Goal: Information Seeking & Learning: Learn about a topic

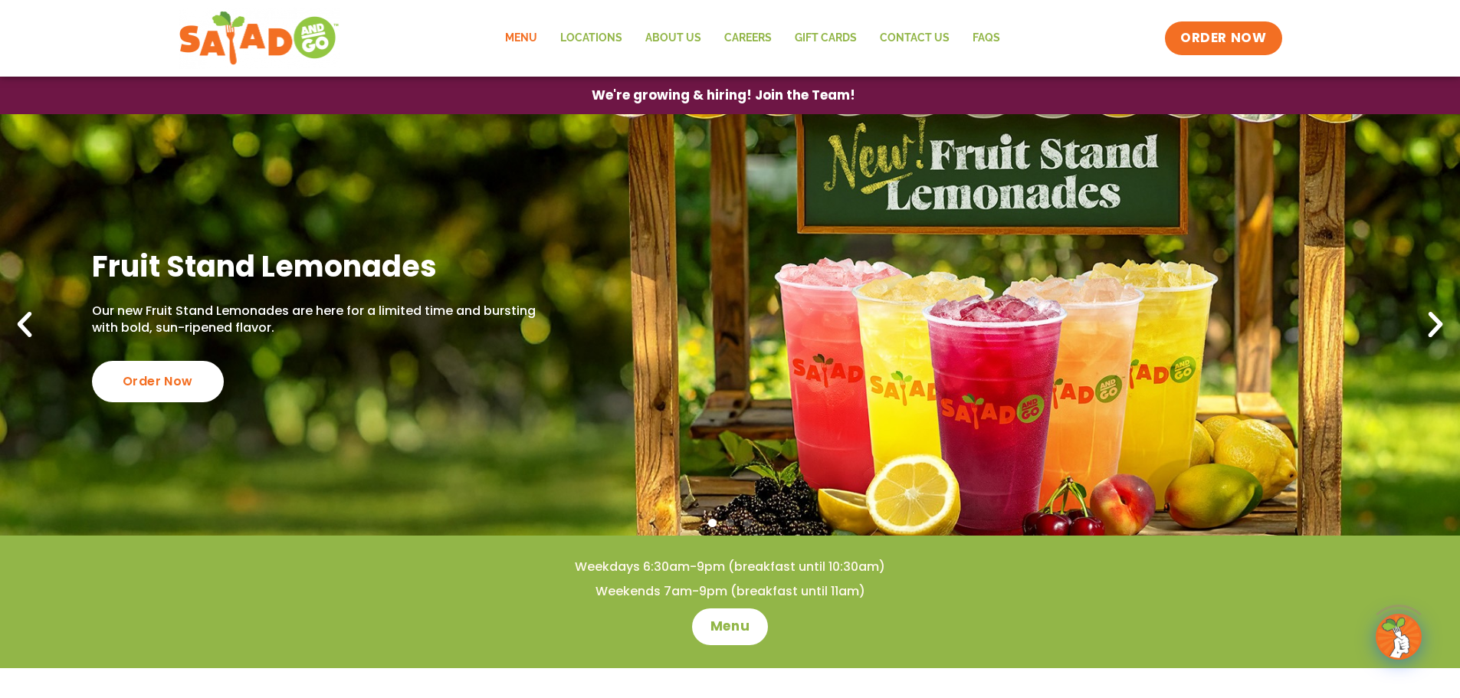
click at [543, 34] on link "Menu" at bounding box center [521, 38] width 55 height 35
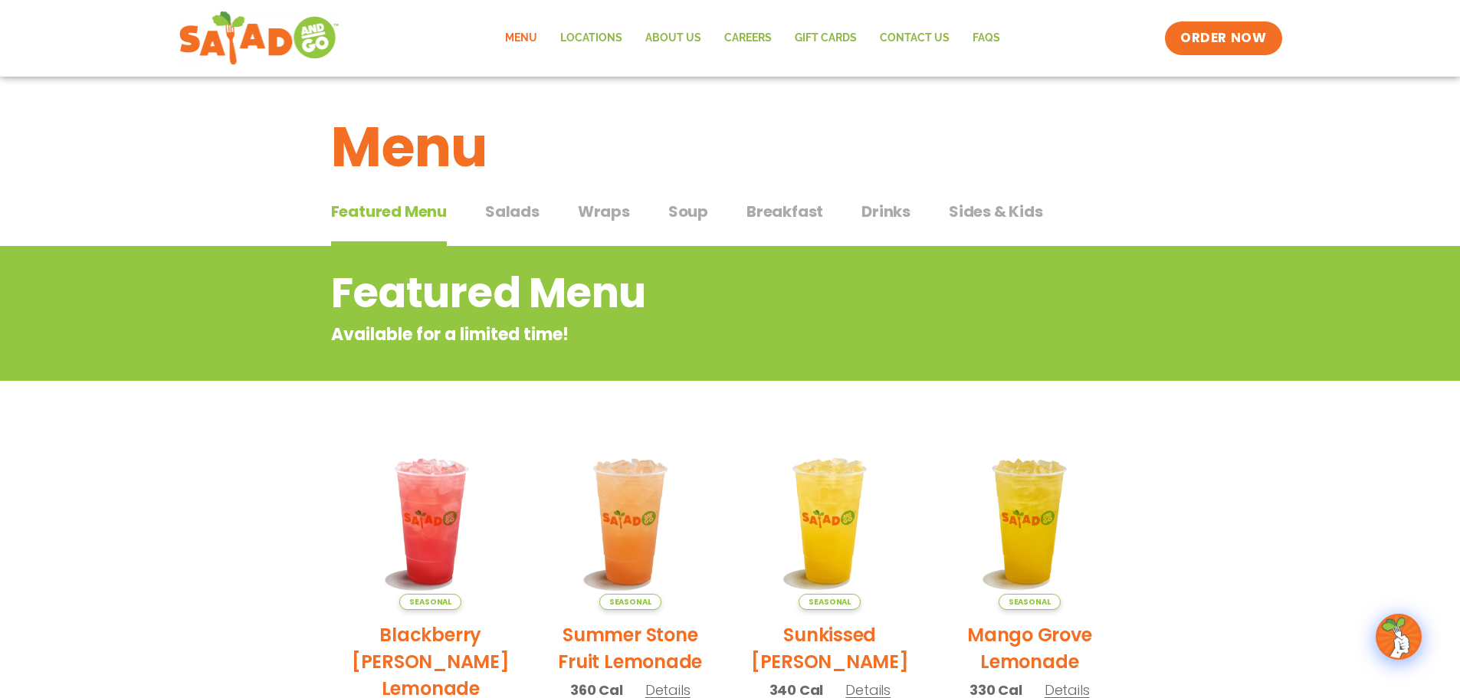
click at [606, 204] on span "Wraps" at bounding box center [604, 211] width 52 height 23
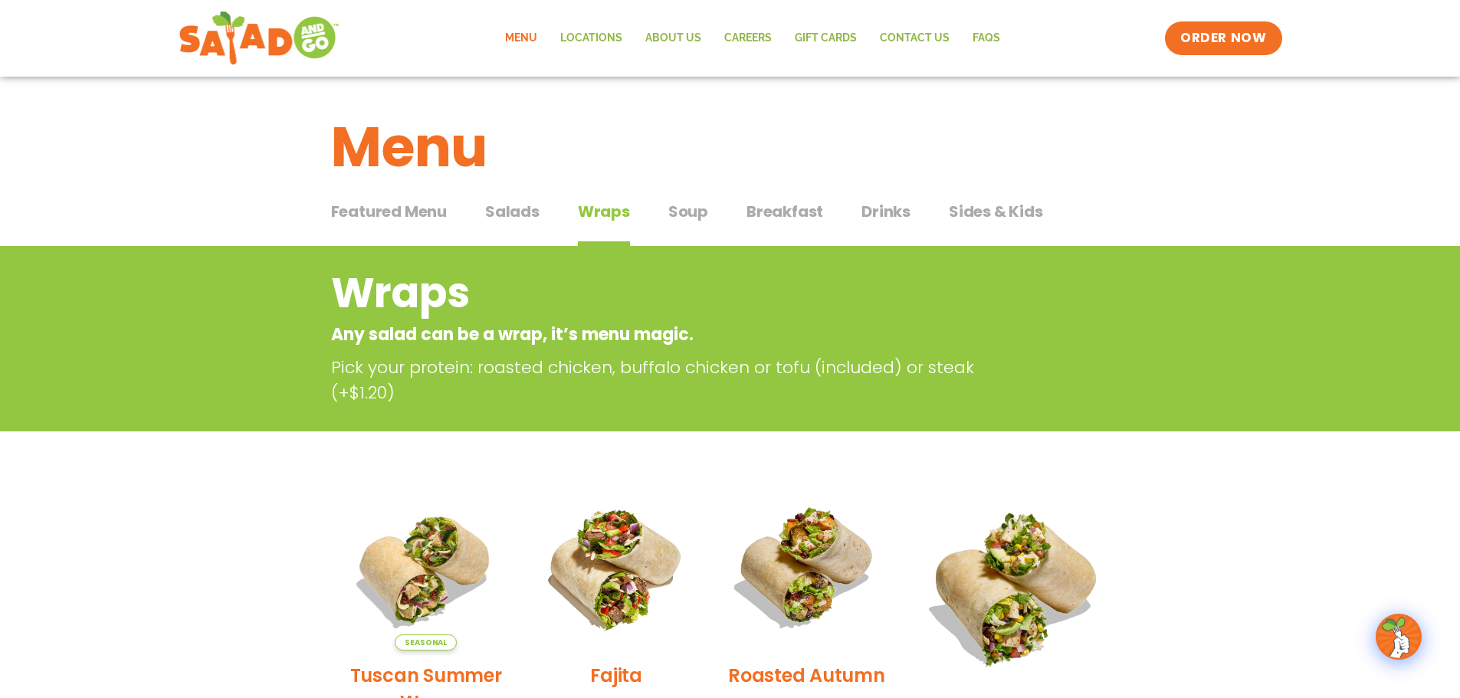
click at [525, 212] on span "Salads" at bounding box center [512, 211] width 54 height 23
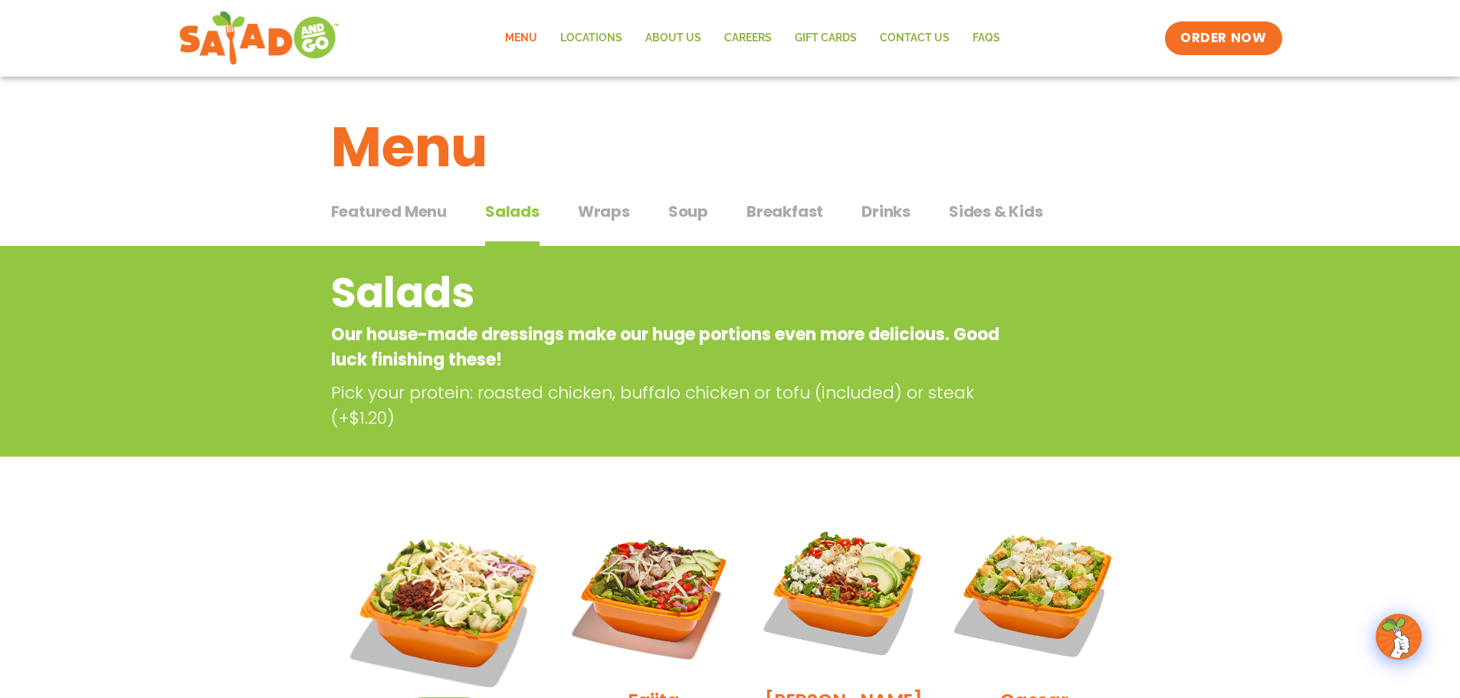
click at [615, 216] on span "Wraps" at bounding box center [604, 211] width 52 height 23
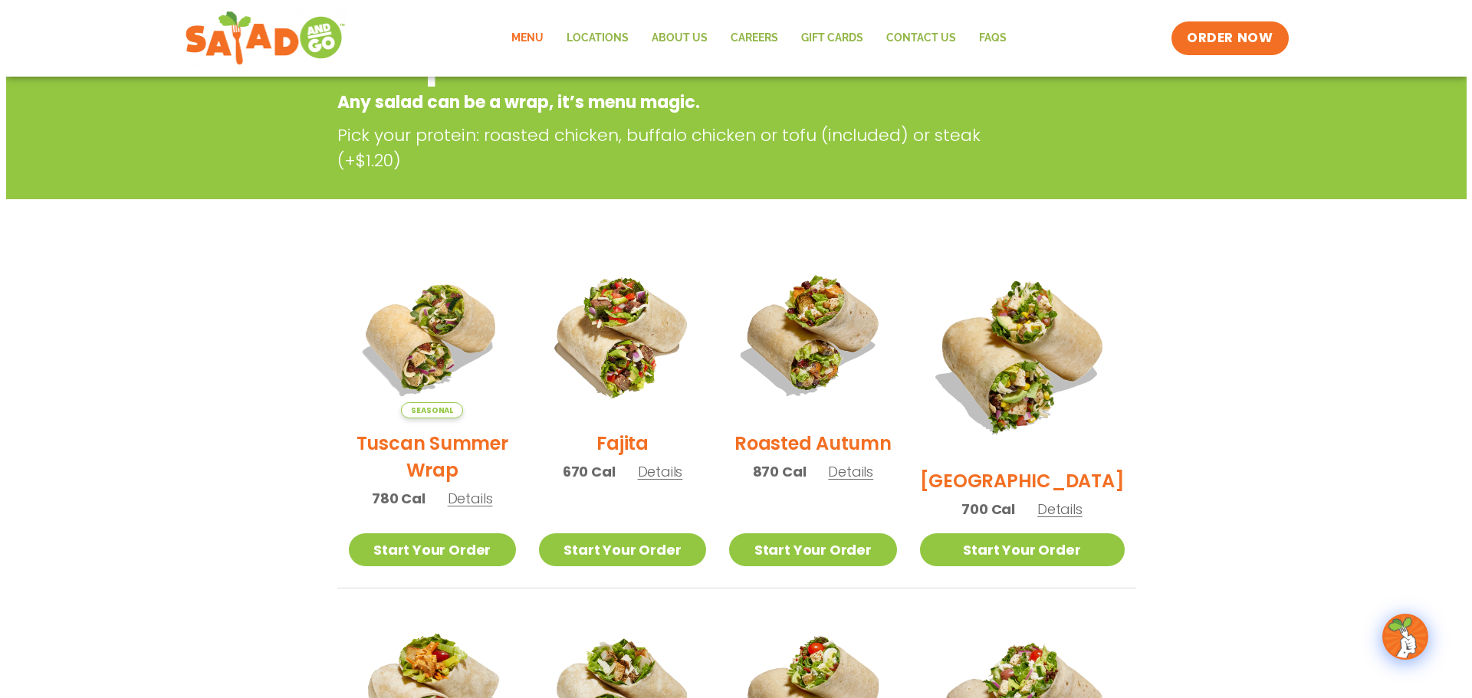
scroll to position [230, 0]
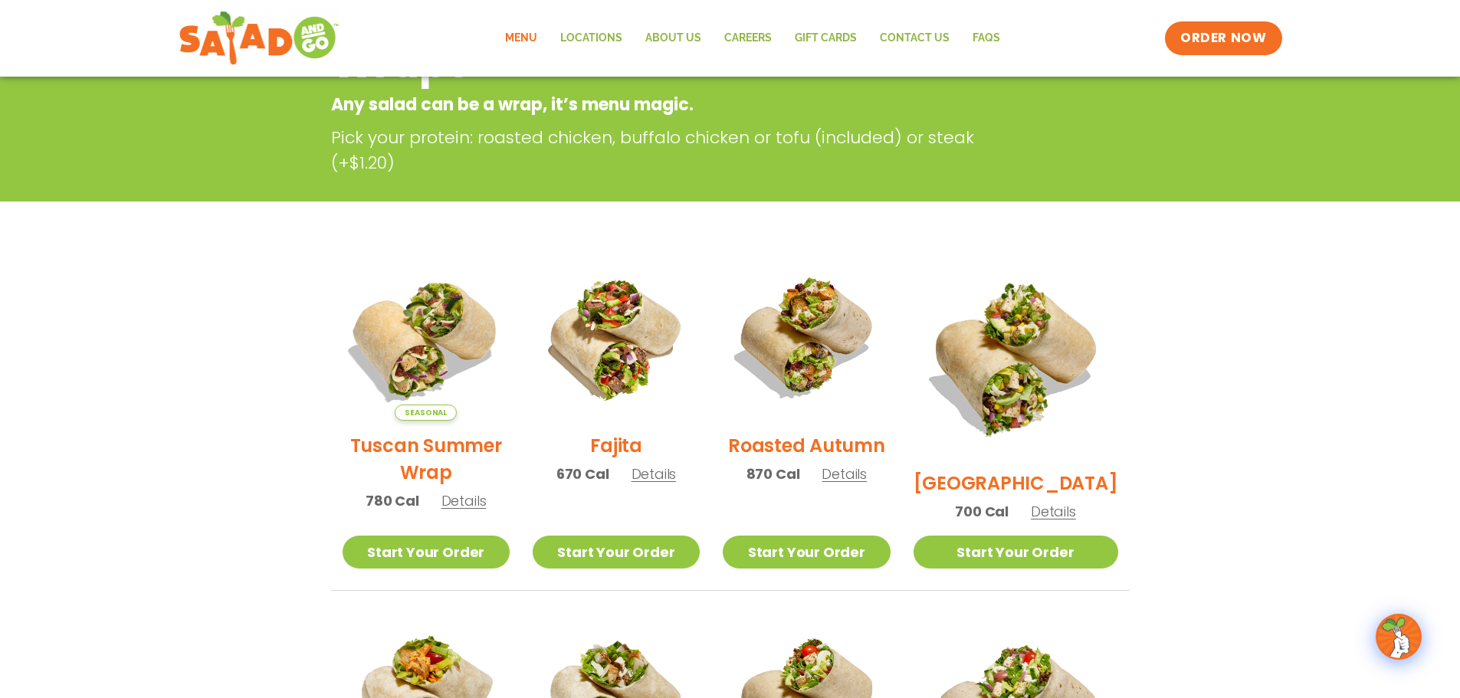
click at [463, 351] on img at bounding box center [425, 337] width 196 height 196
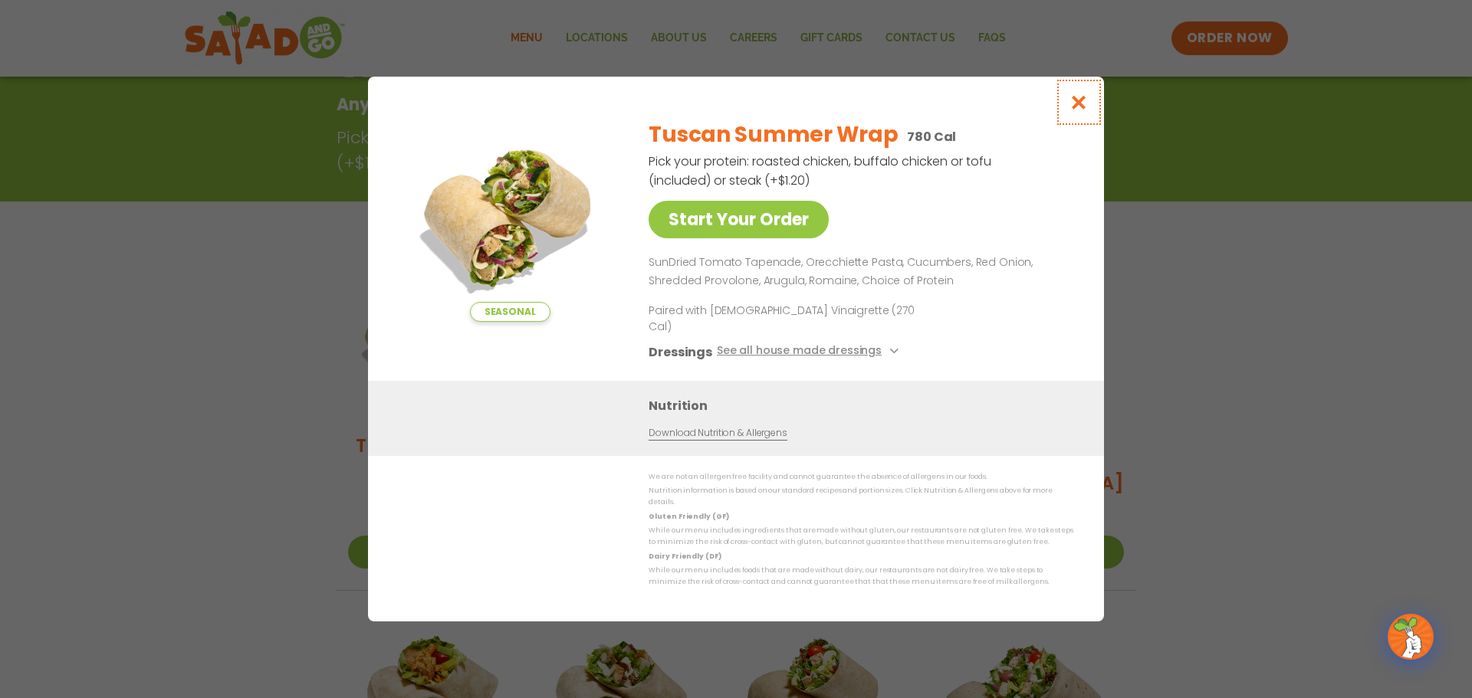
click at [1088, 110] on icon "Close modal" at bounding box center [1078, 102] width 19 height 16
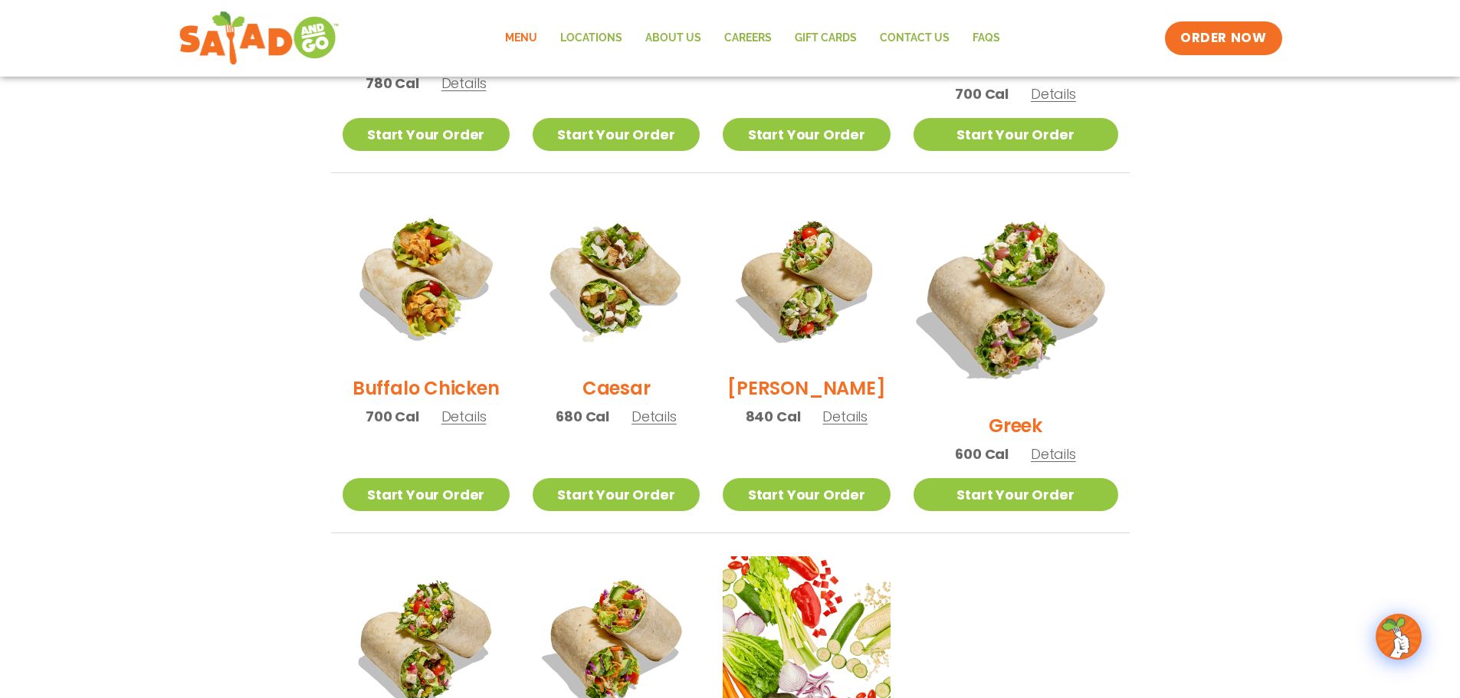
scroll to position [655, 0]
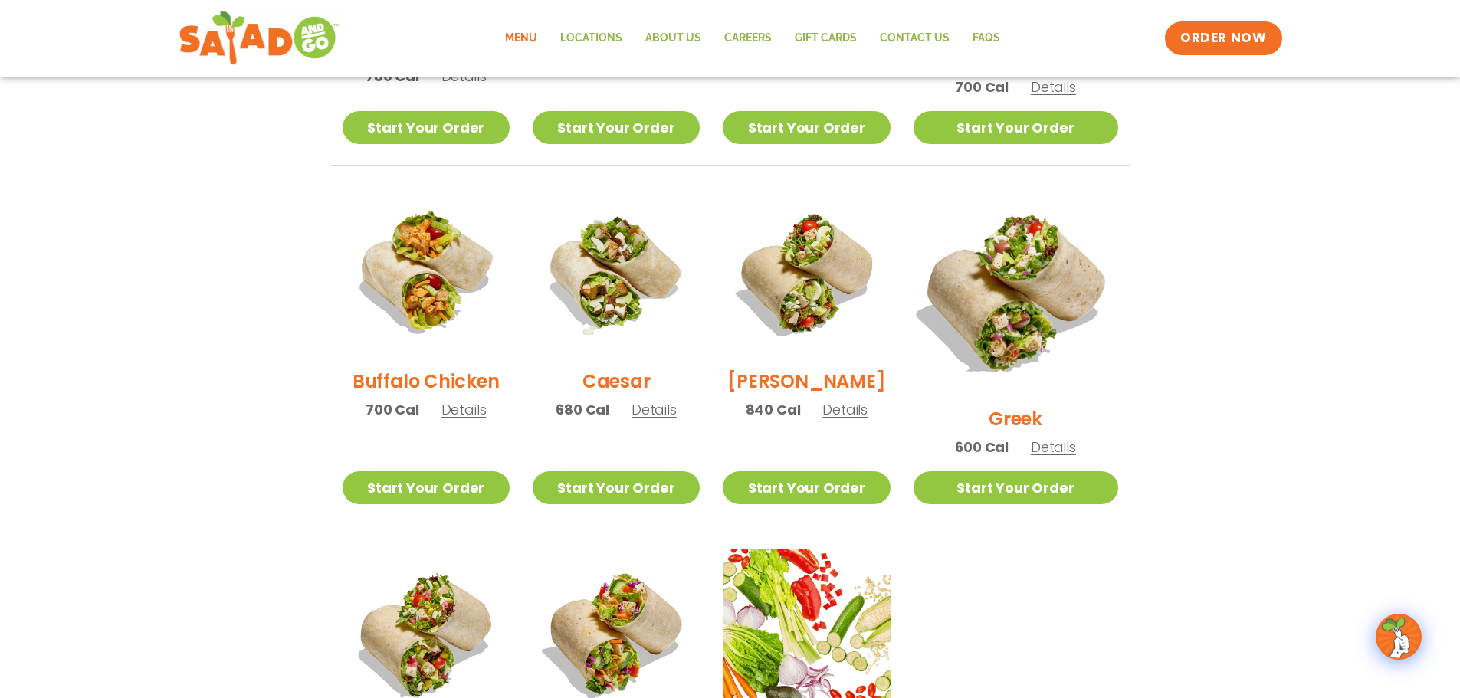
click at [1047, 312] on img at bounding box center [1015, 292] width 240 height 240
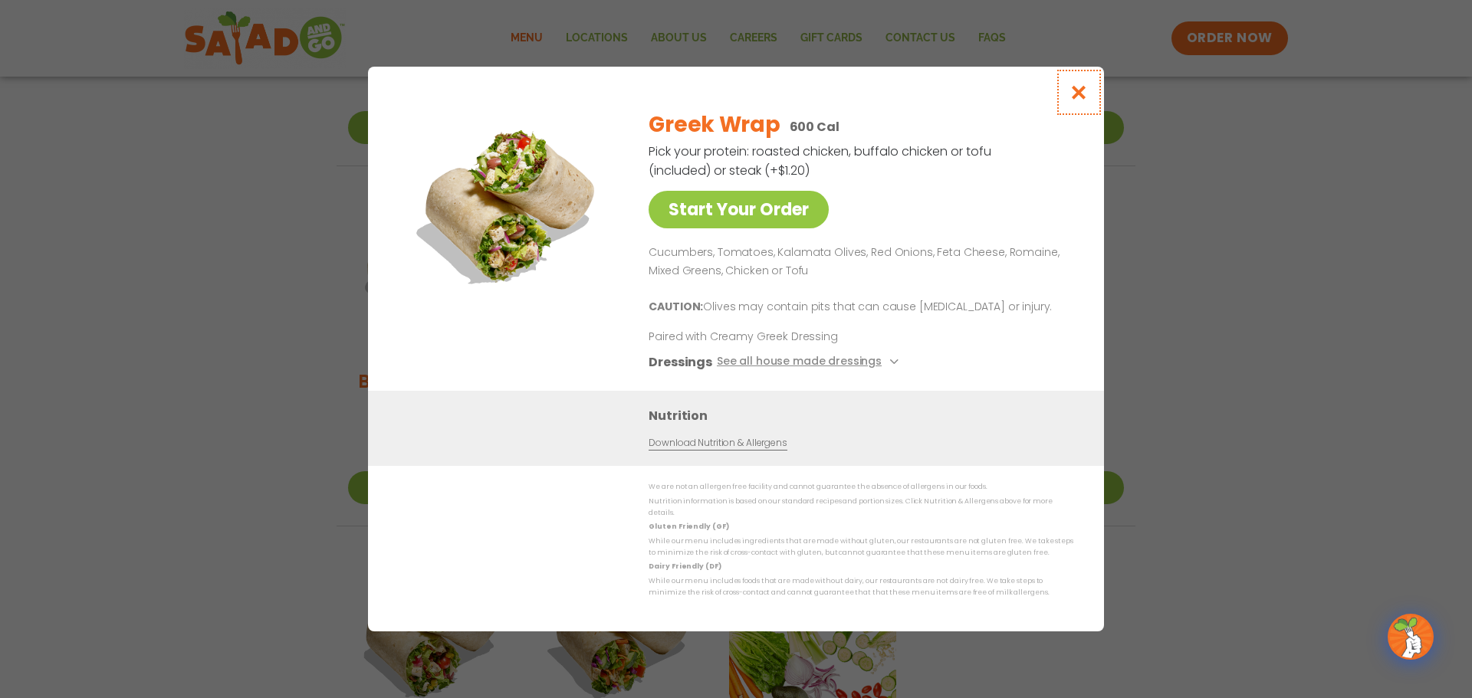
click at [1077, 108] on button "Close modal" at bounding box center [1079, 92] width 50 height 51
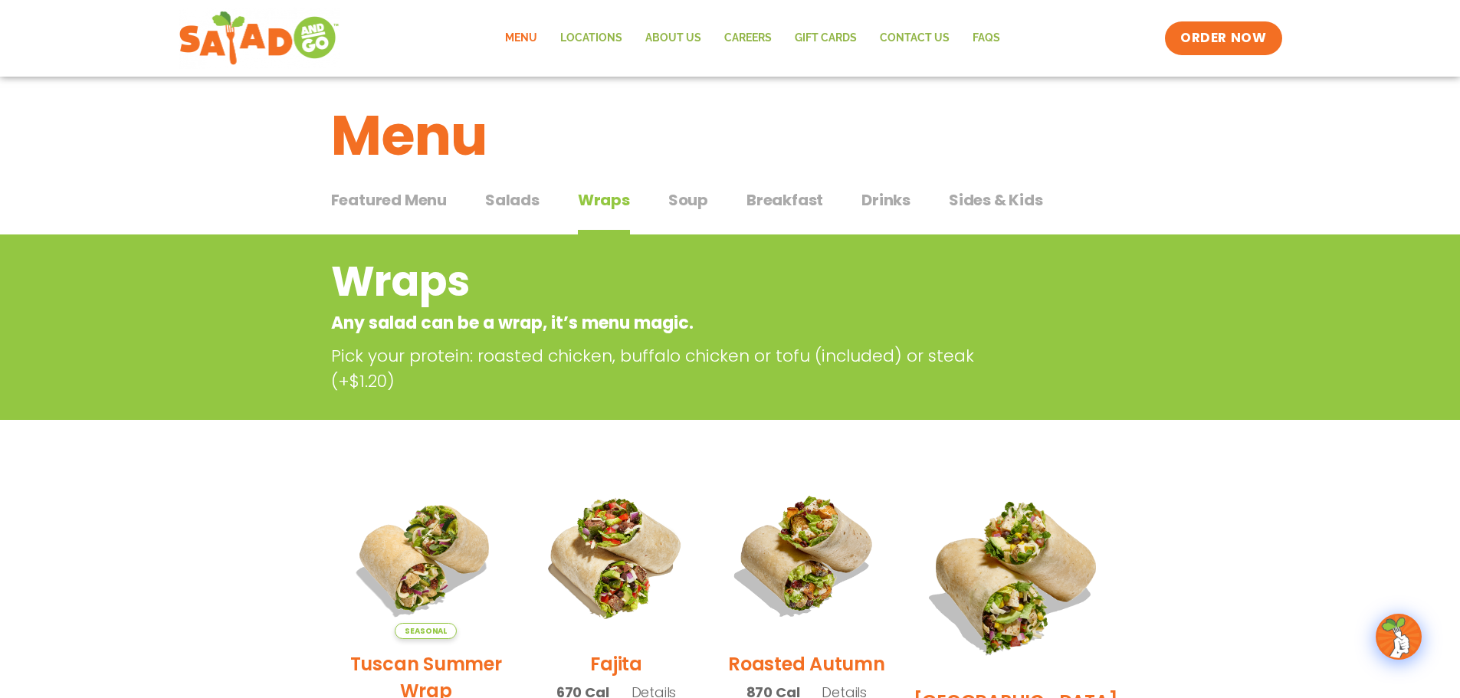
scroll to position [0, 0]
